Goal: Information Seeking & Learning: Learn about a topic

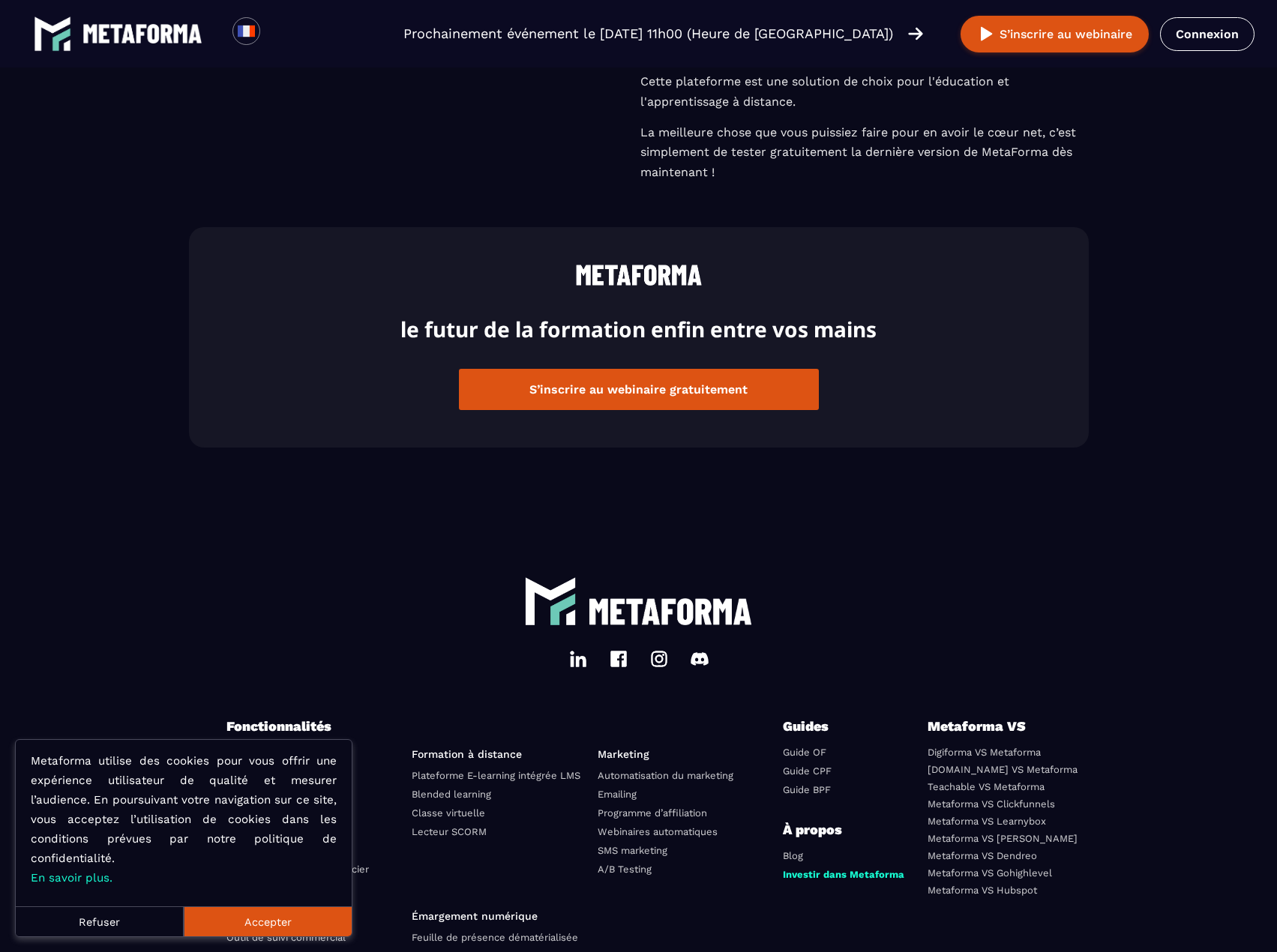
scroll to position [3448, 0]
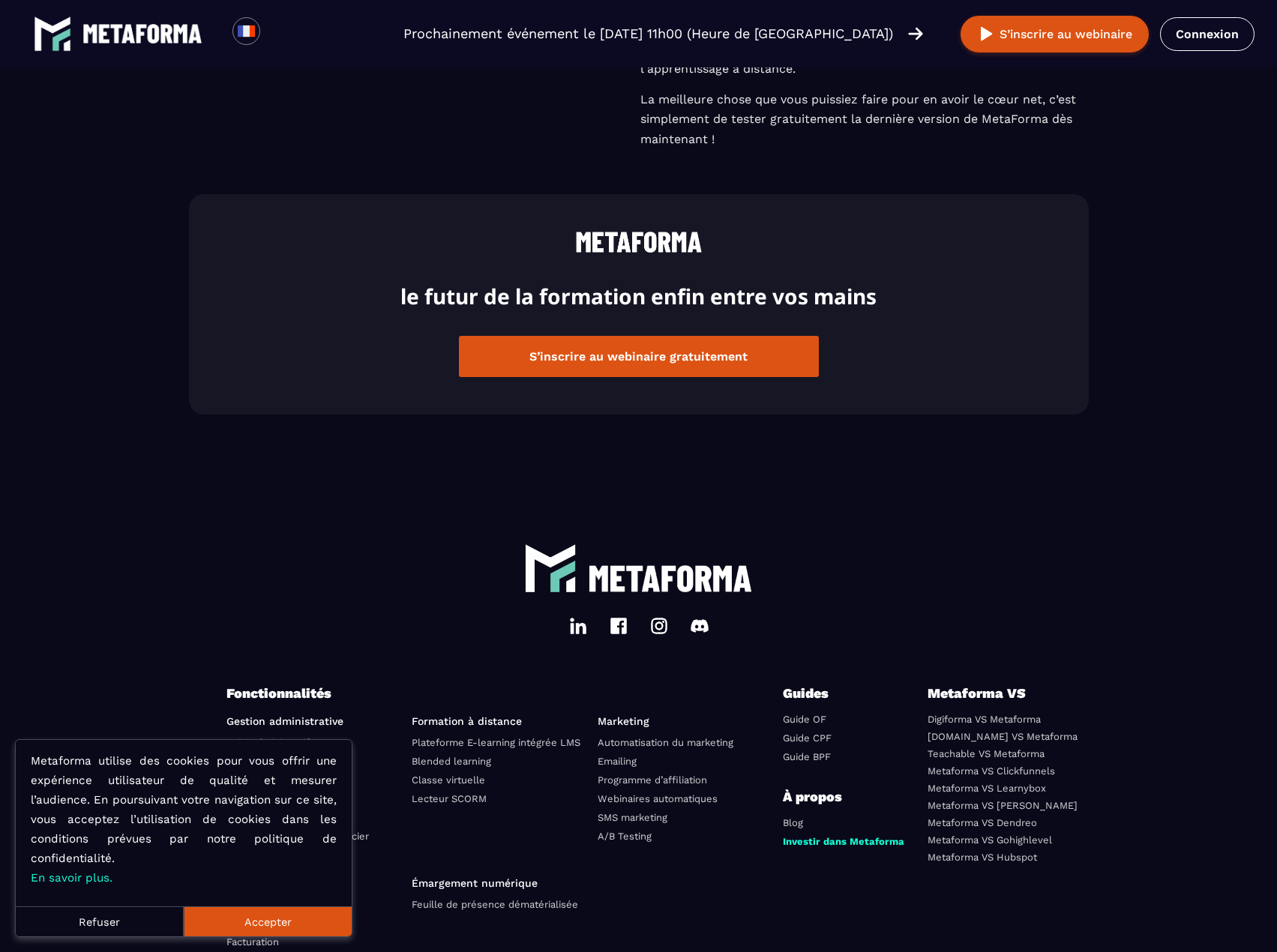
click at [150, 36] on img at bounding box center [143, 34] width 120 height 20
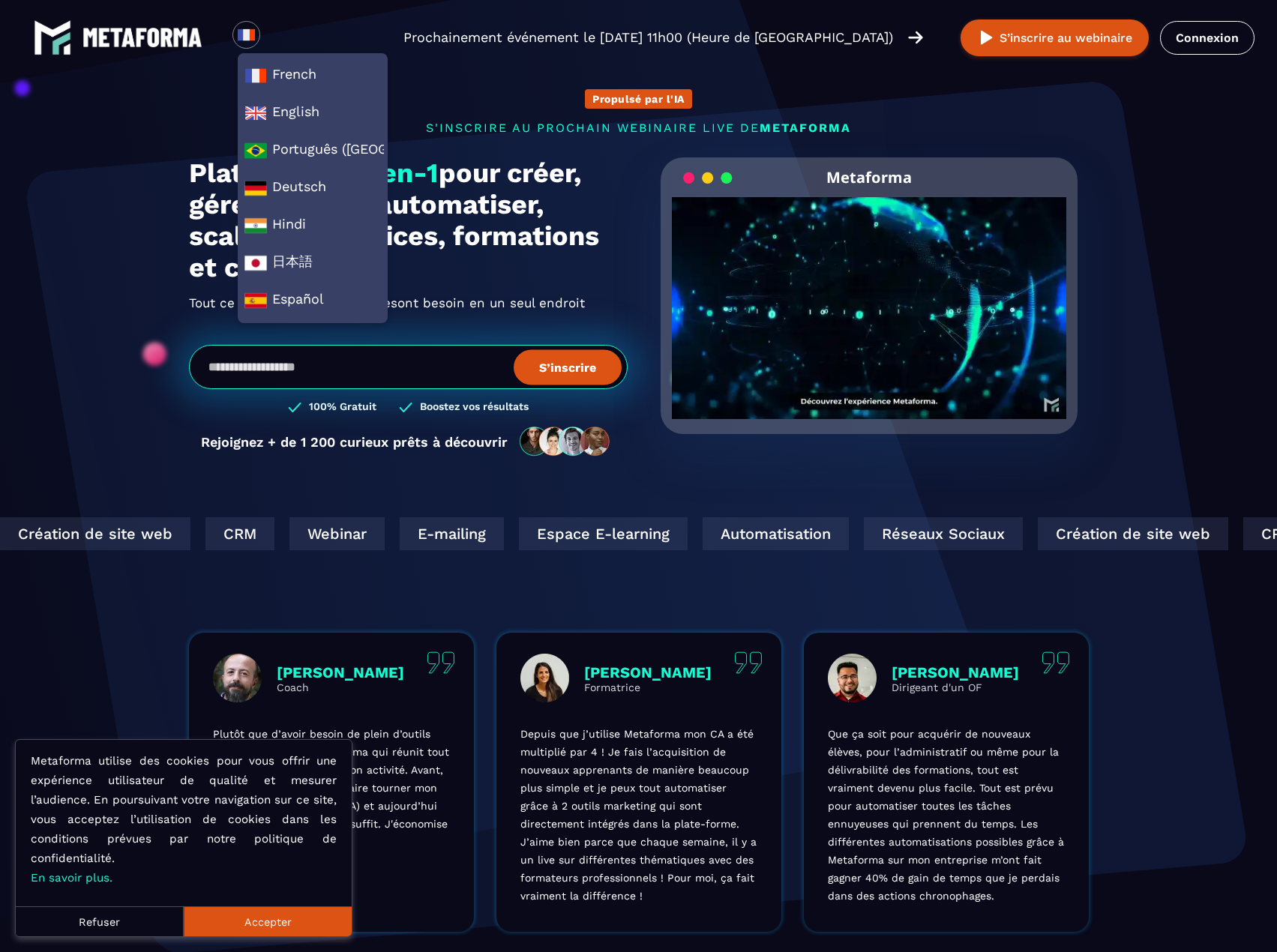
click at [1147, 255] on section "Propulsé par l'IA s'inscrire au prochain webinaire live de METAFORMA Prochainem…" at bounding box center [638, 481] width 1277 height 961
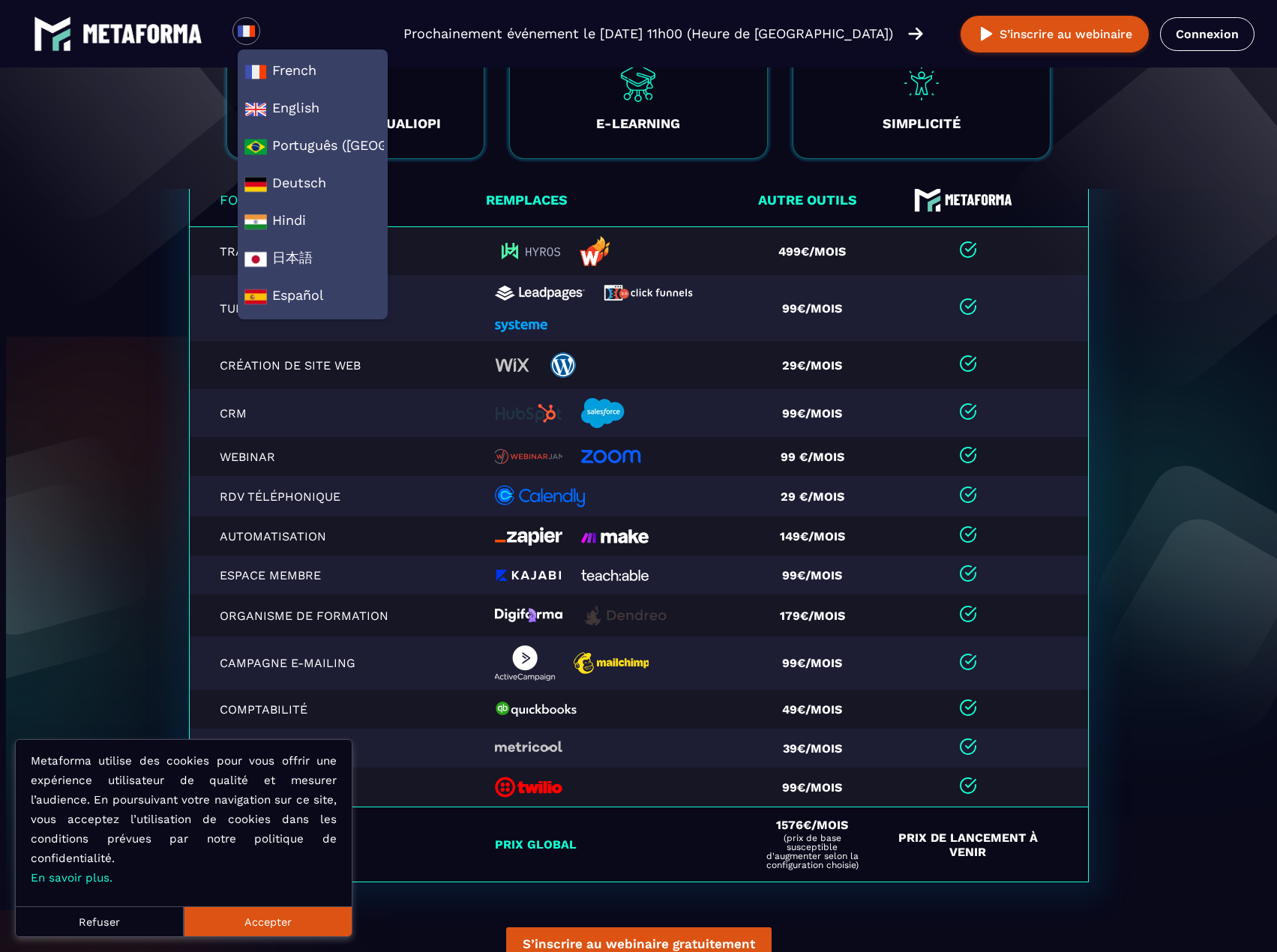
scroll to position [2999, 0]
click at [1185, 533] on section "Fonctionnalités Remplaces Autre outils Tracking/Analytics 499€/mois Tunnel de v…" at bounding box center [638, 594] width 1277 height 811
click at [297, 912] on button "Accepter" at bounding box center [268, 921] width 168 height 30
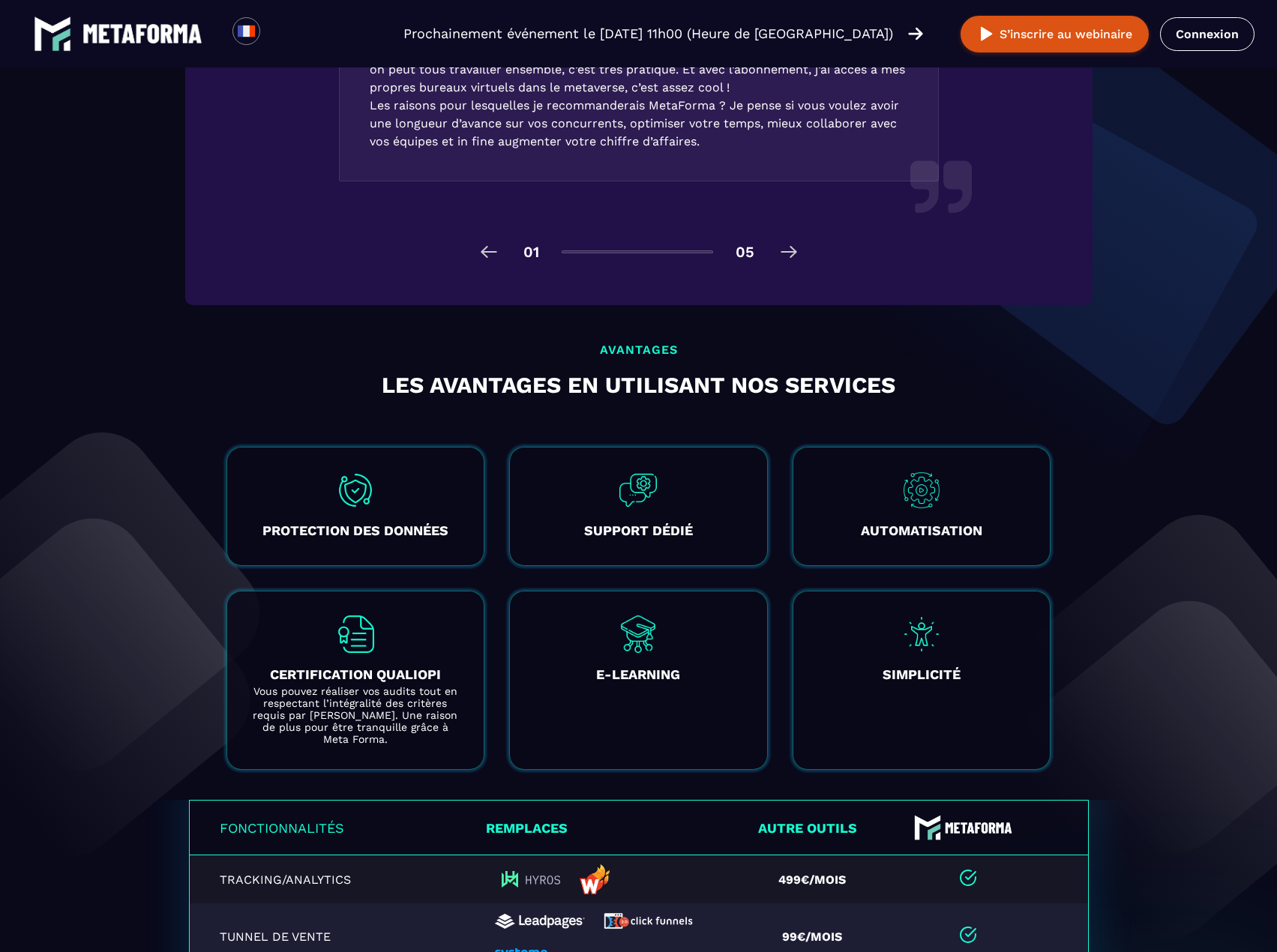
scroll to position [2474, 0]
